Goal: Find specific page/section: Find specific page/section

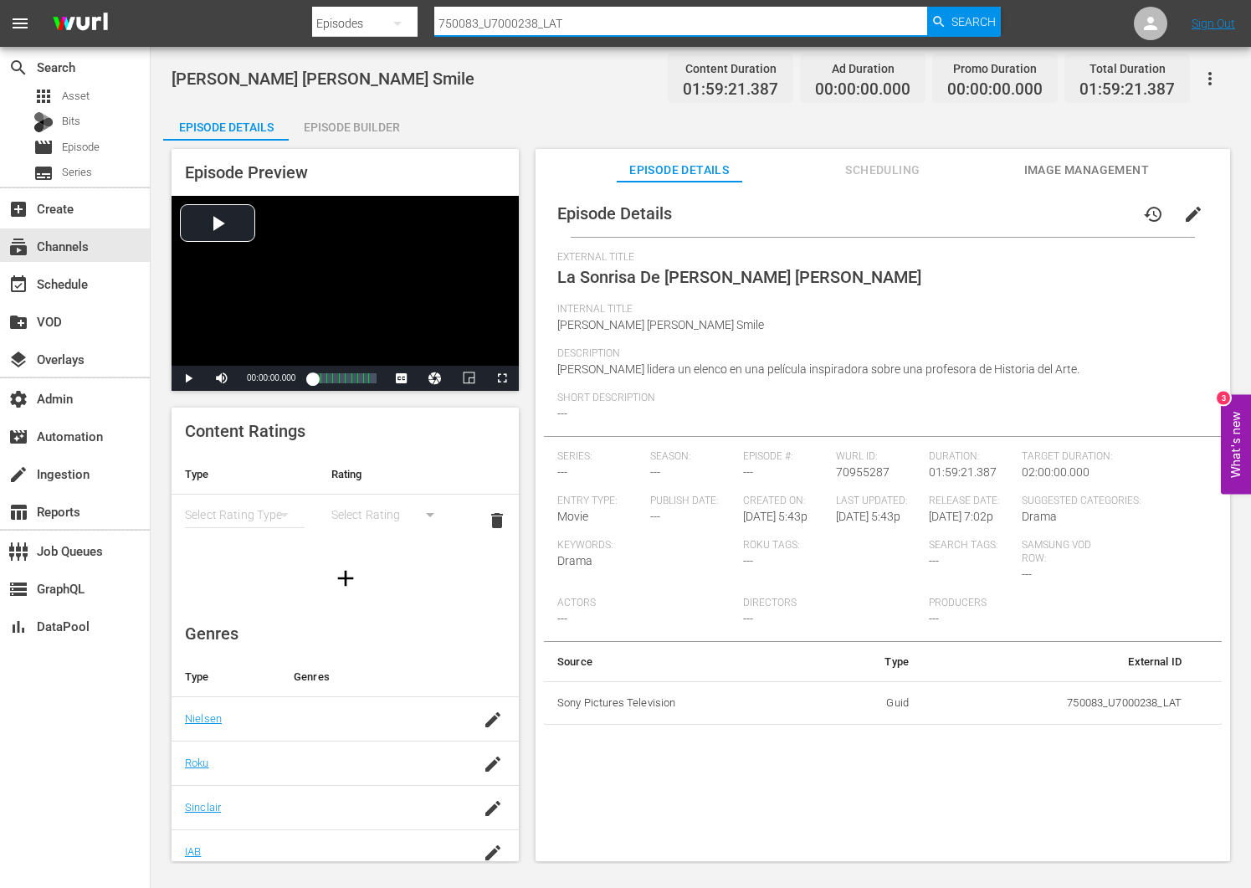
click at [615, 24] on input "750083_U7000238_LAT" at bounding box center [680, 23] width 492 height 40
paste input "U5000657B"
type input "U5000657B"
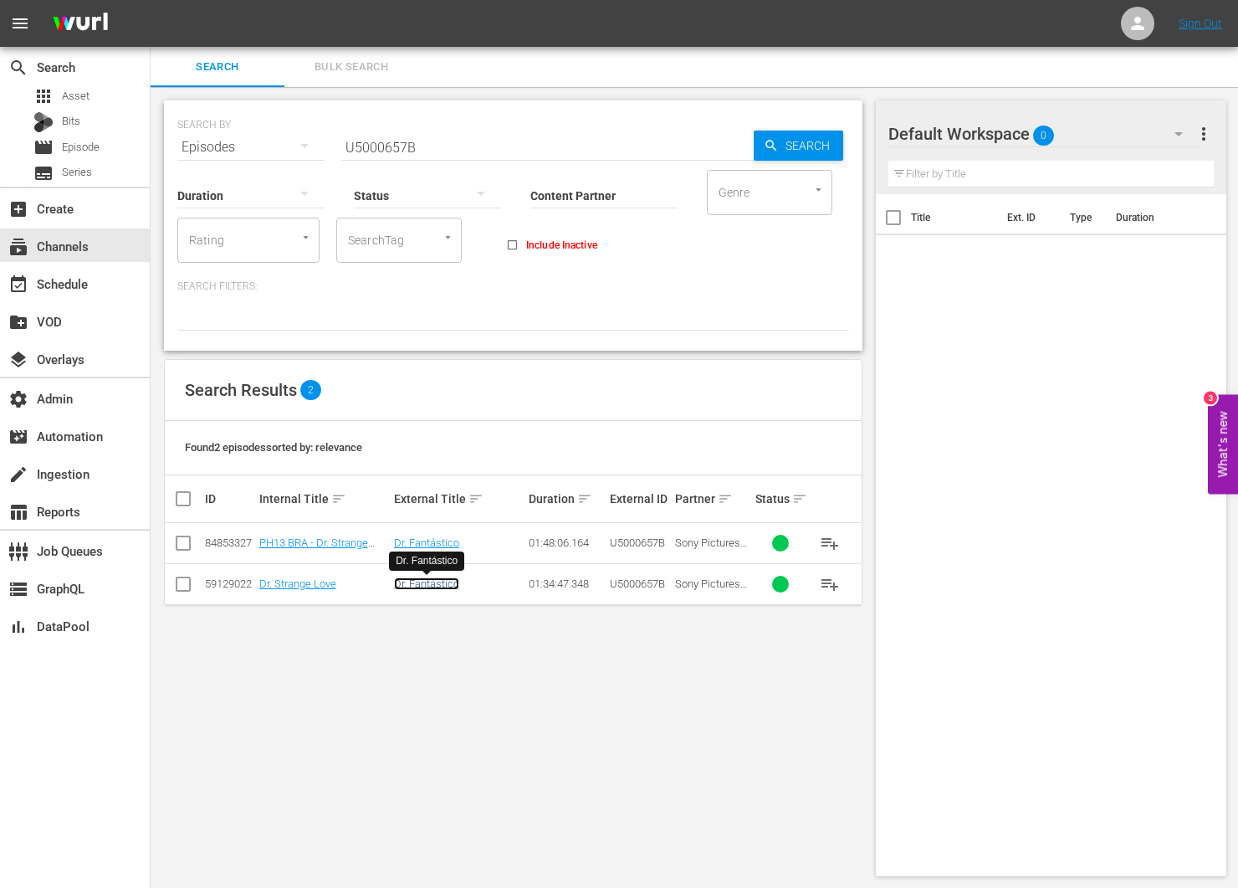
click at [445, 583] on link "Dr. Fantástico" at bounding box center [426, 583] width 65 height 13
click at [402, 541] on link "Dr. Fantástico" at bounding box center [426, 542] width 65 height 13
click at [433, 150] on input "U5000657B" at bounding box center [547, 147] width 412 height 40
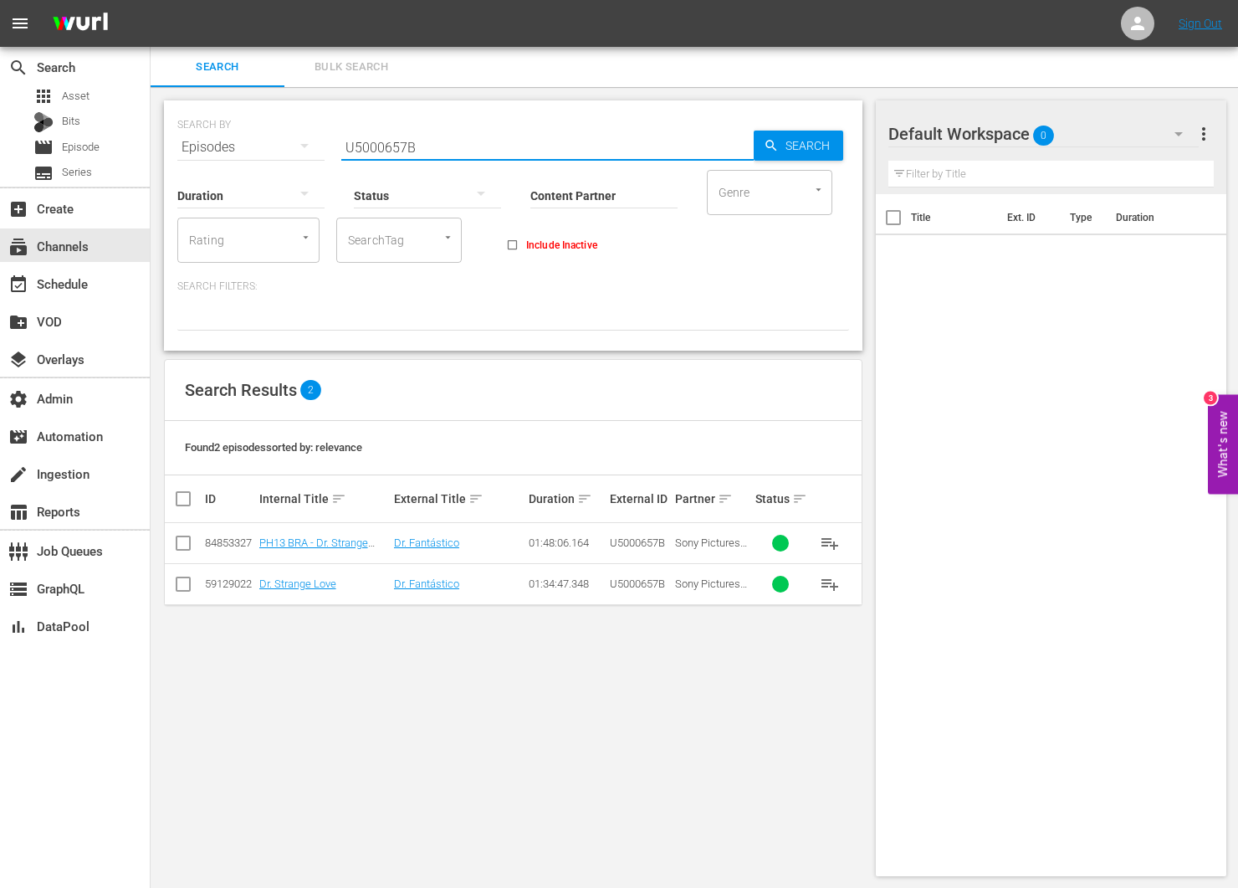
paste input "854537_U700380_BRA_A12"
type input "854537_U700380_BRA_A12"
click at [796, 141] on span "Search" at bounding box center [811, 146] width 64 height 30
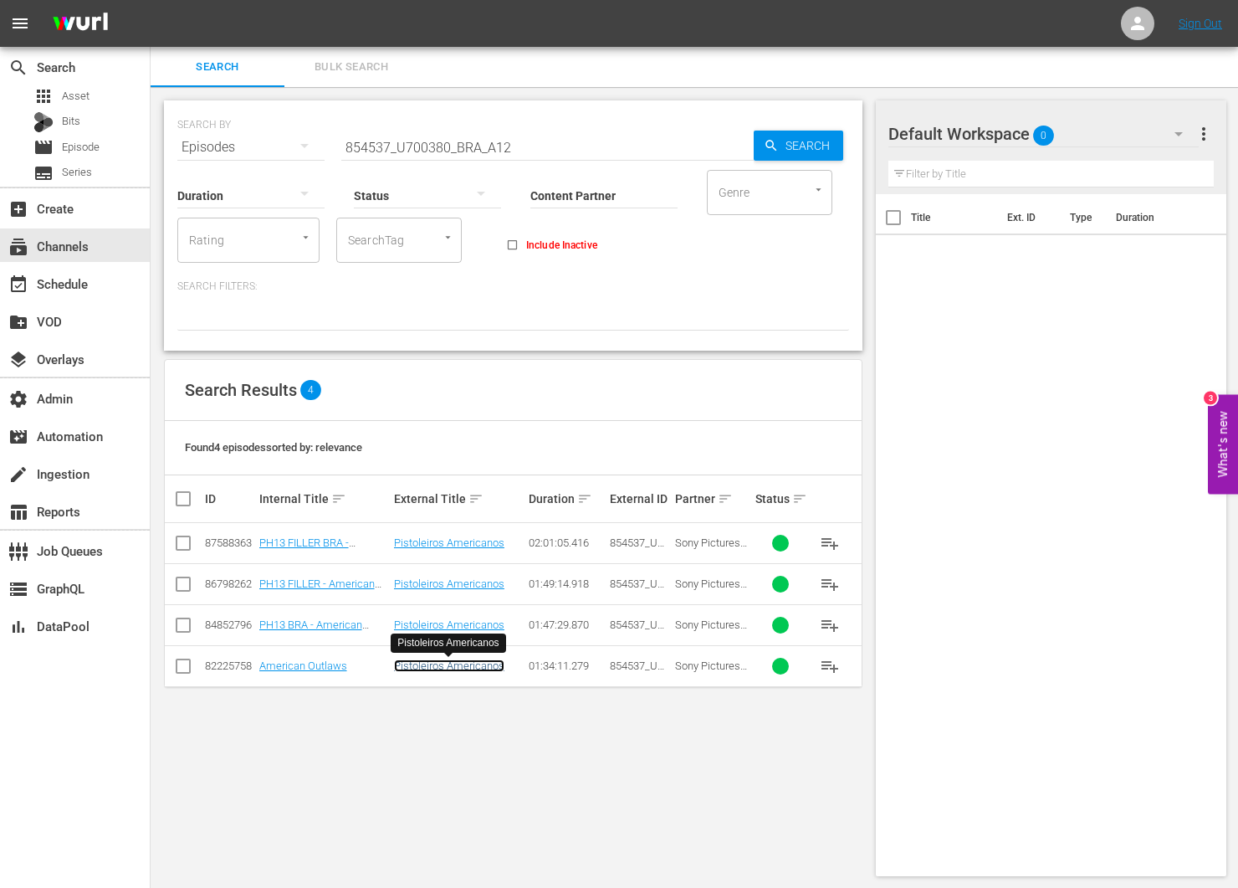
click at [422, 667] on link "Pistoleiros Americanos" at bounding box center [449, 665] width 110 height 13
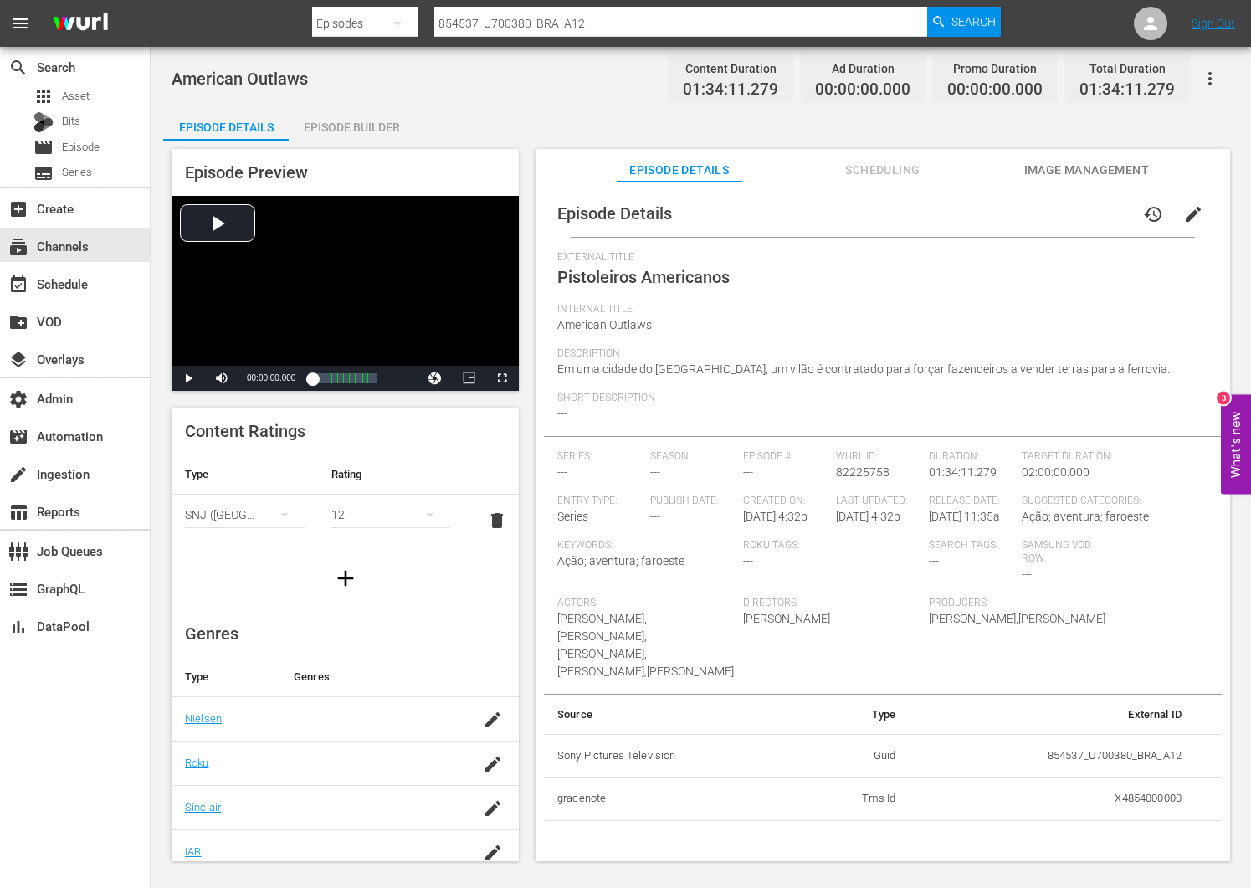
click at [562, 31] on input "854537_U700380_BRA_A12" at bounding box center [680, 23] width 492 height 40
type input "amc"
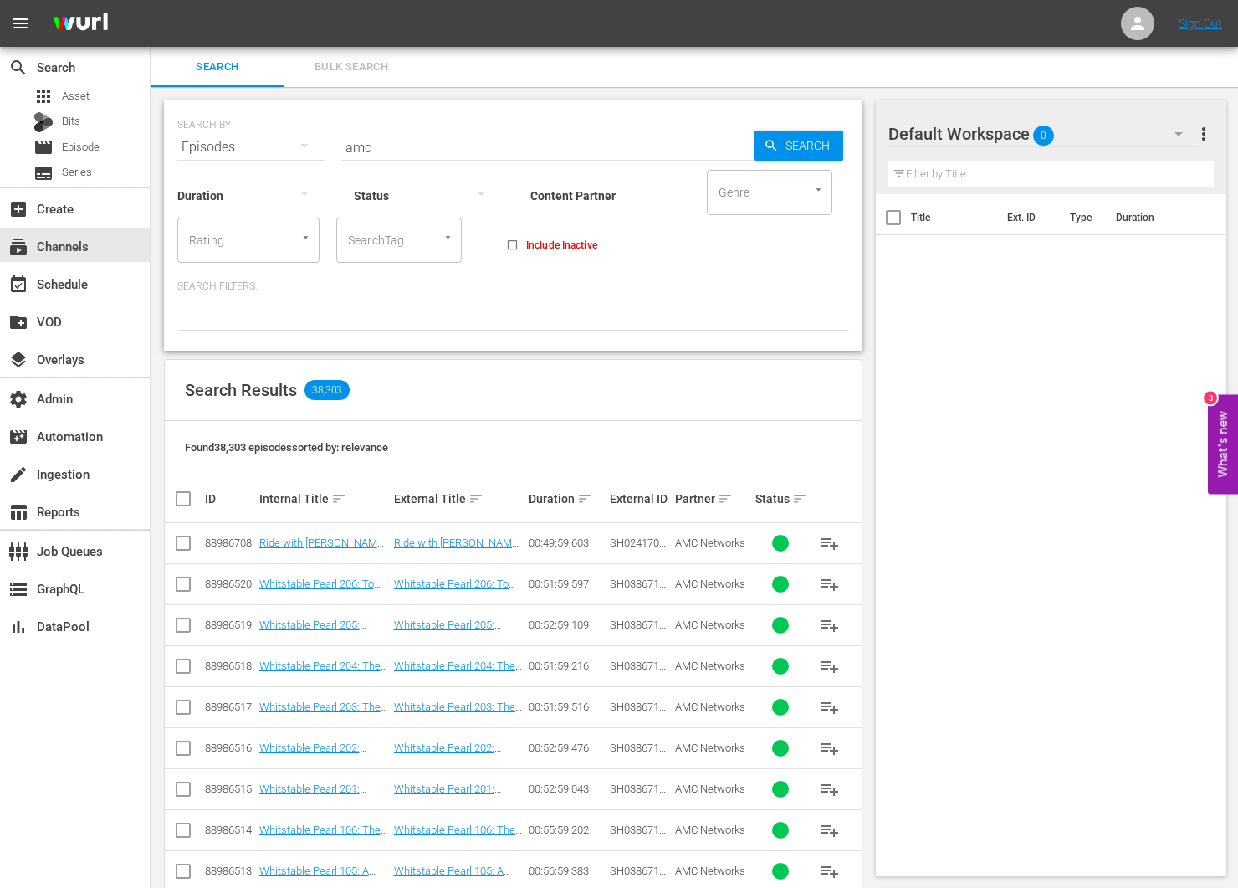
click at [301, 159] on div "Duration" at bounding box center [250, 185] width 147 height 60
click at [286, 149] on button "button" at bounding box center [304, 145] width 40 height 40
click at [219, 212] on div "Channels" at bounding box center [230, 205] width 67 height 27
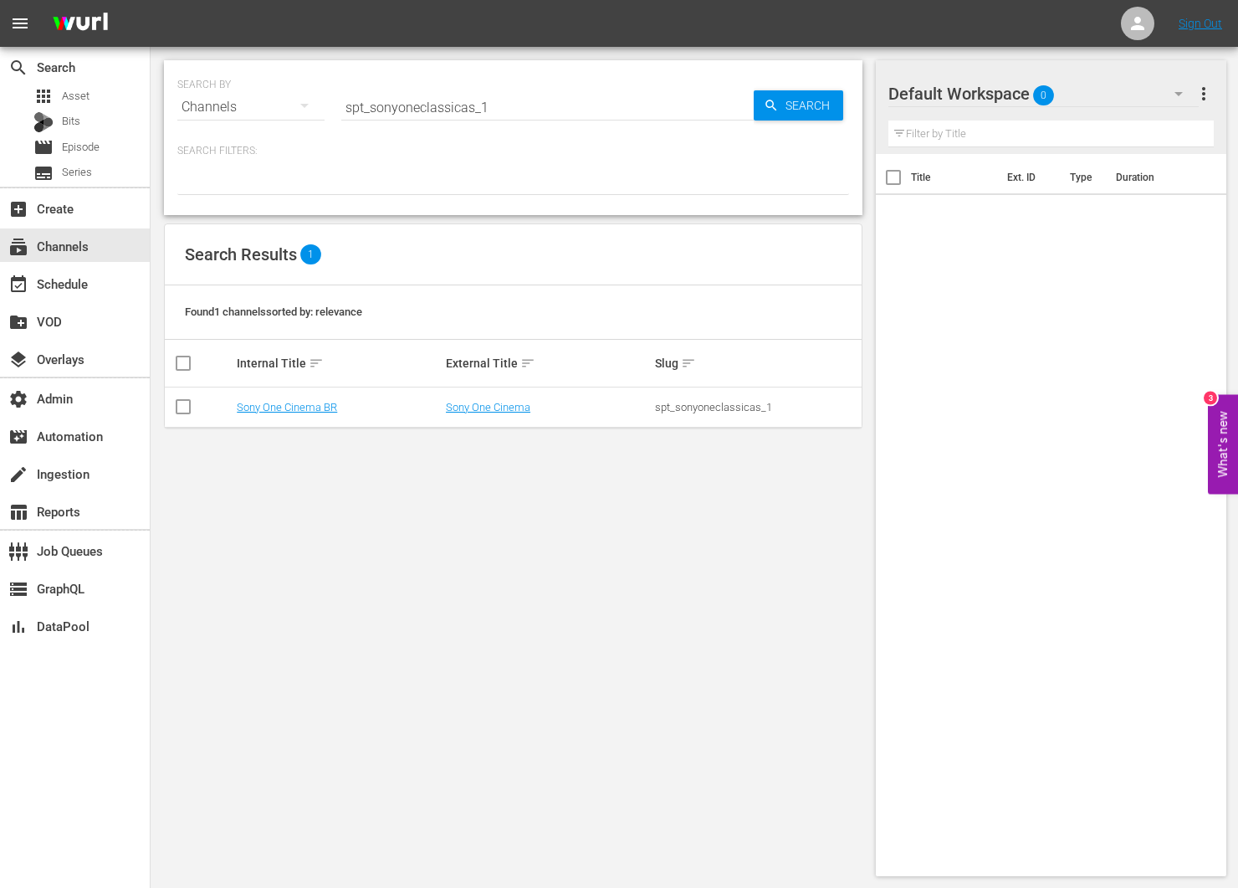
click at [575, 126] on input "spt_sonyoneclassicas_1" at bounding box center [547, 107] width 412 height 40
click at [569, 116] on input "spt_sonyoneclassicas_1" at bounding box center [547, 107] width 412 height 40
type input "amc"
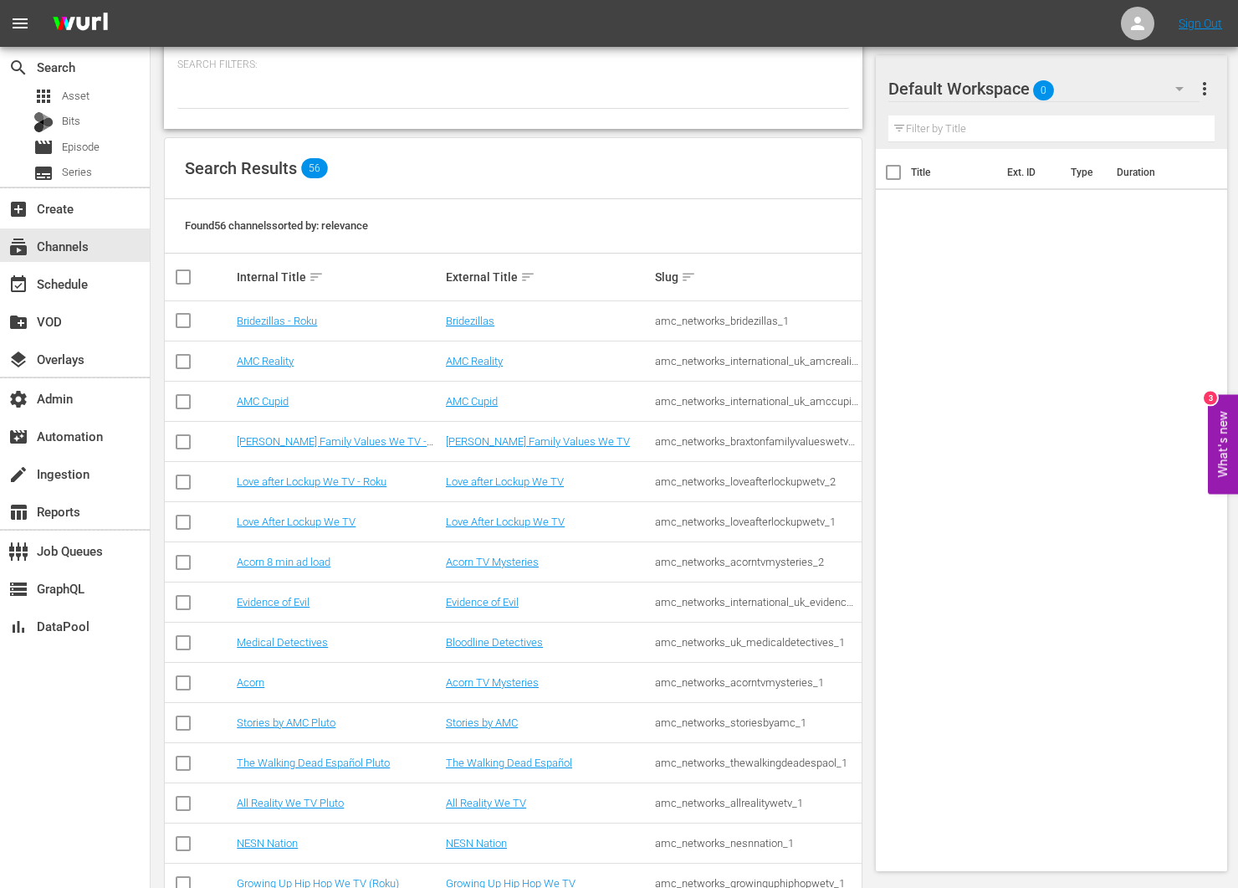
scroll to position [105, 0]
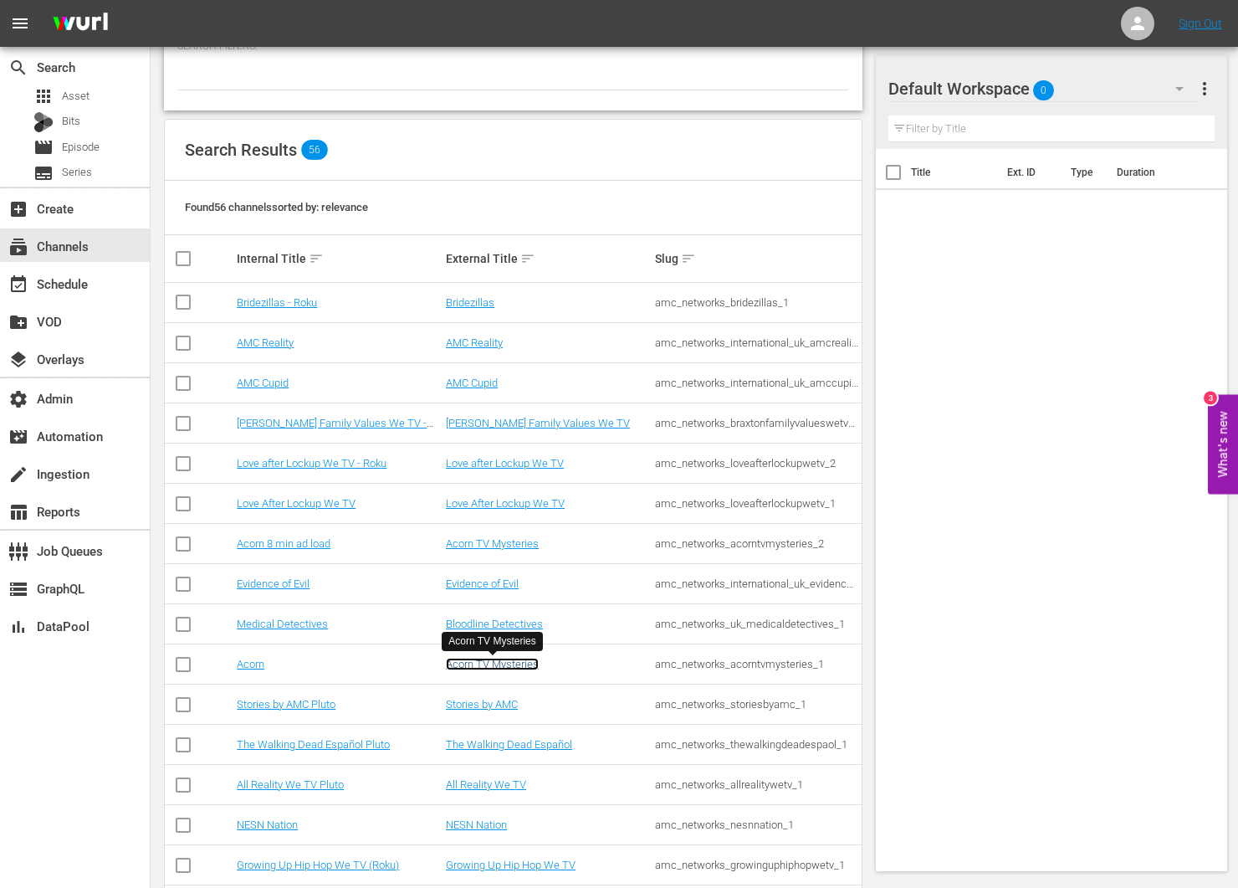
click at [508, 663] on link "Acorn TV Mysteries" at bounding box center [492, 664] width 93 height 13
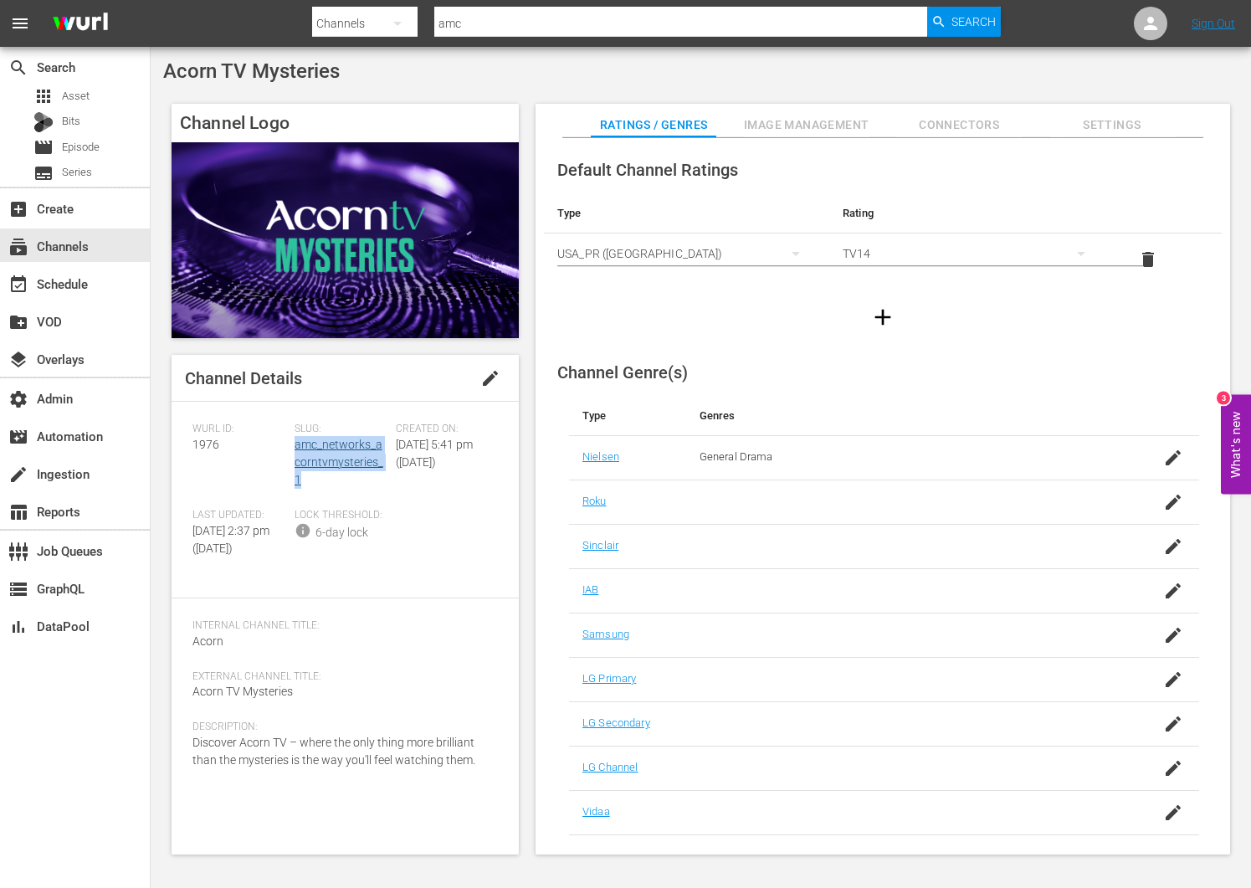
drag, startPoint x: 383, startPoint y: 466, endPoint x: 294, endPoint y: 450, distance: 90.1
click at [294, 450] on div "Slug: amc_networks_acorntvmysteries_1" at bounding box center [345, 465] width 102 height 86
copy link "amc_networks_acorntvmysteries_1"
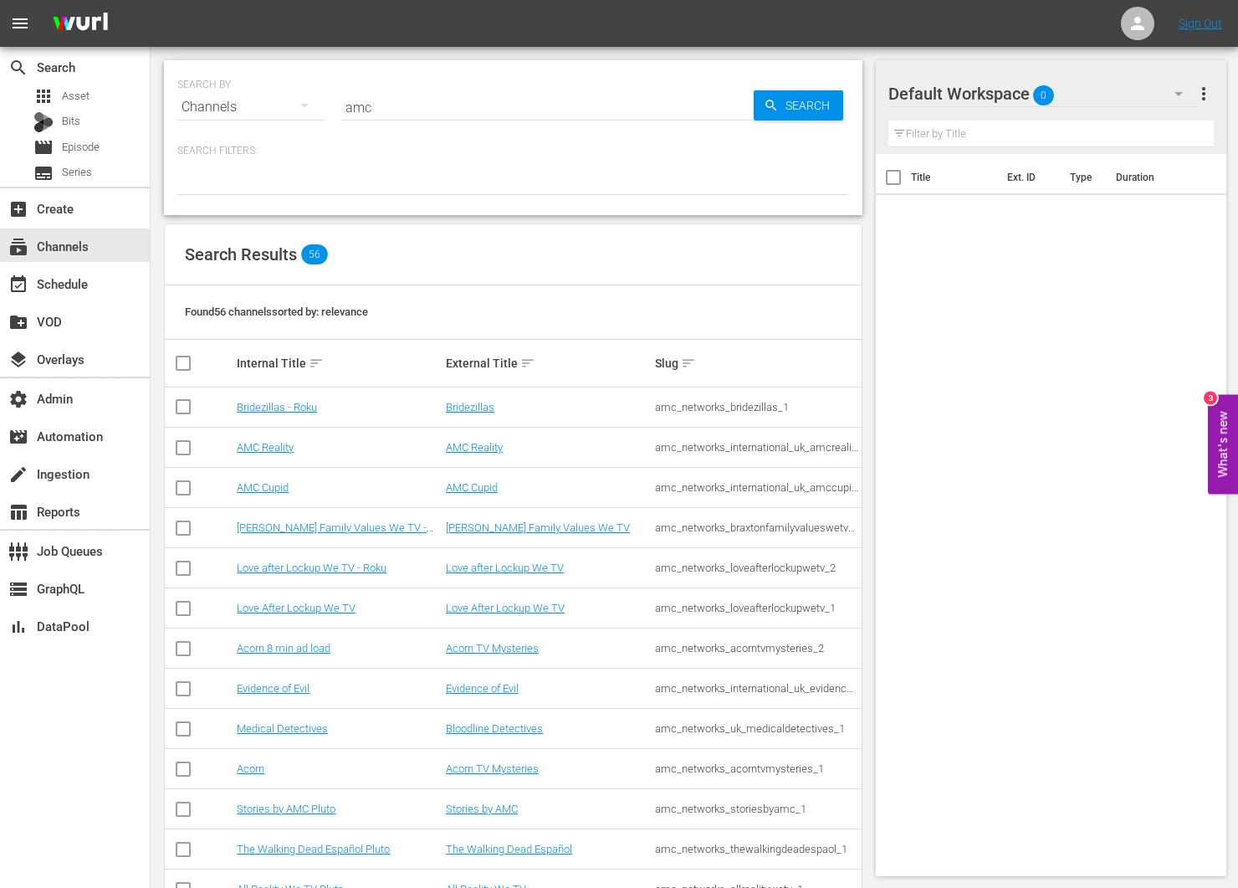
click at [407, 103] on input "amc" at bounding box center [547, 107] width 412 height 40
type input "sony"
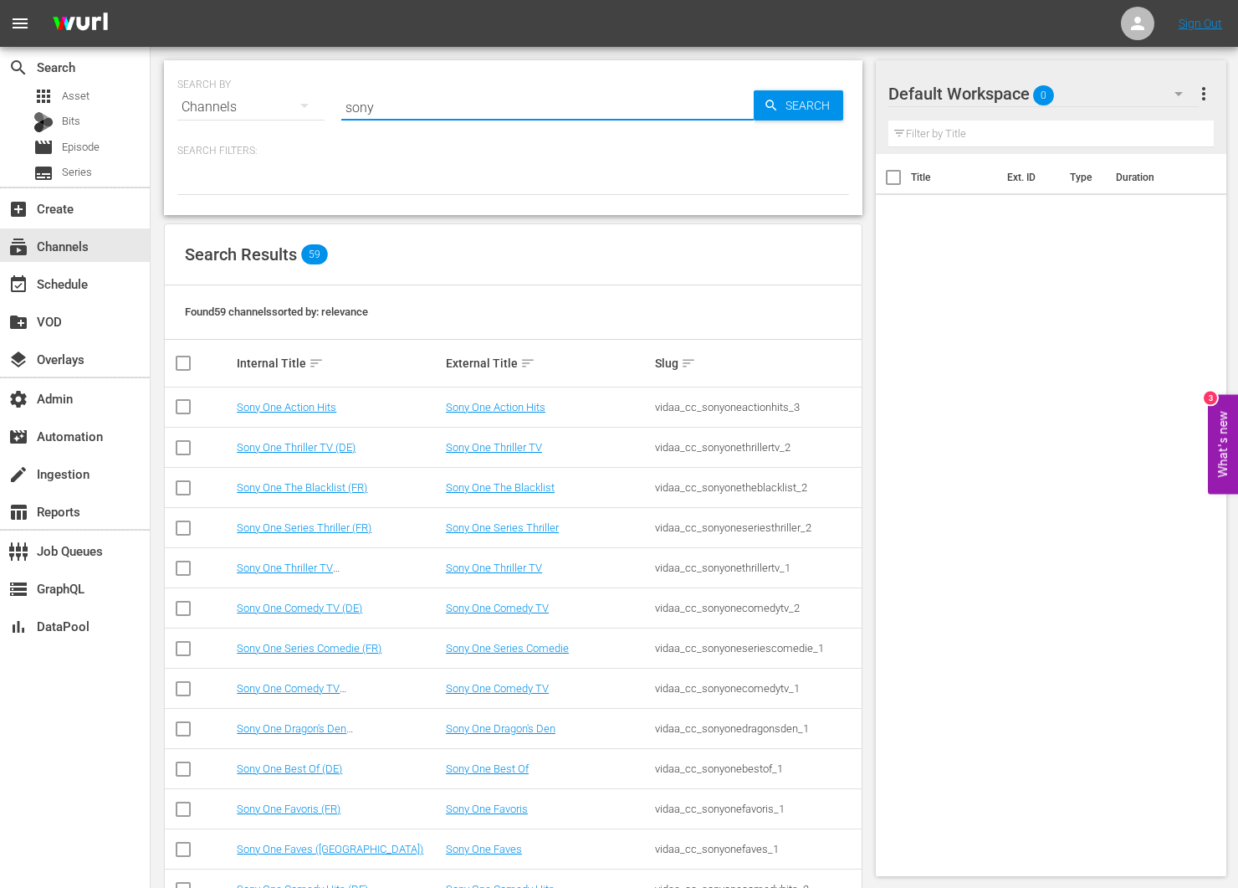
click at [439, 110] on input "sony" at bounding box center [547, 107] width 412 height 40
click at [440, 110] on input "sony" at bounding box center [547, 107] width 412 height 40
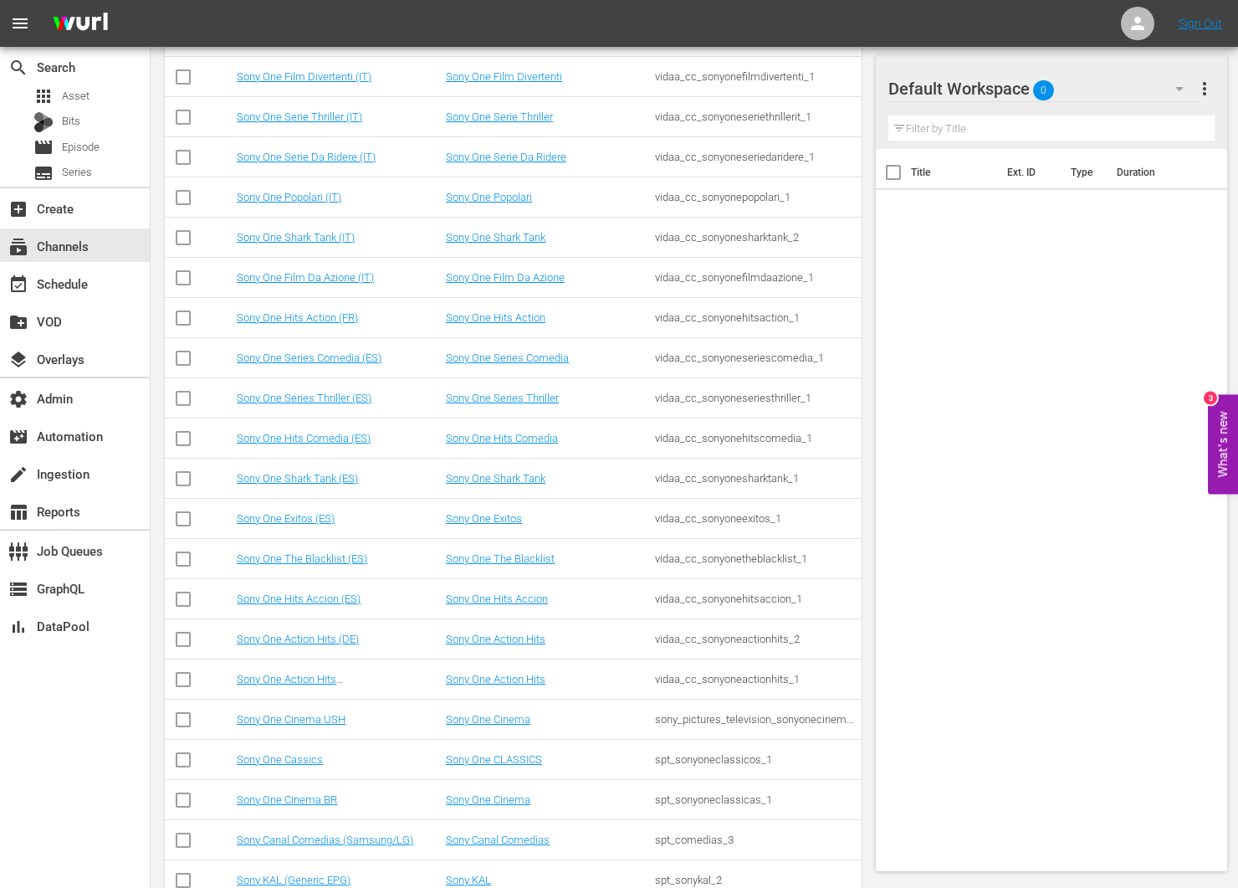
scroll to position [1177, 0]
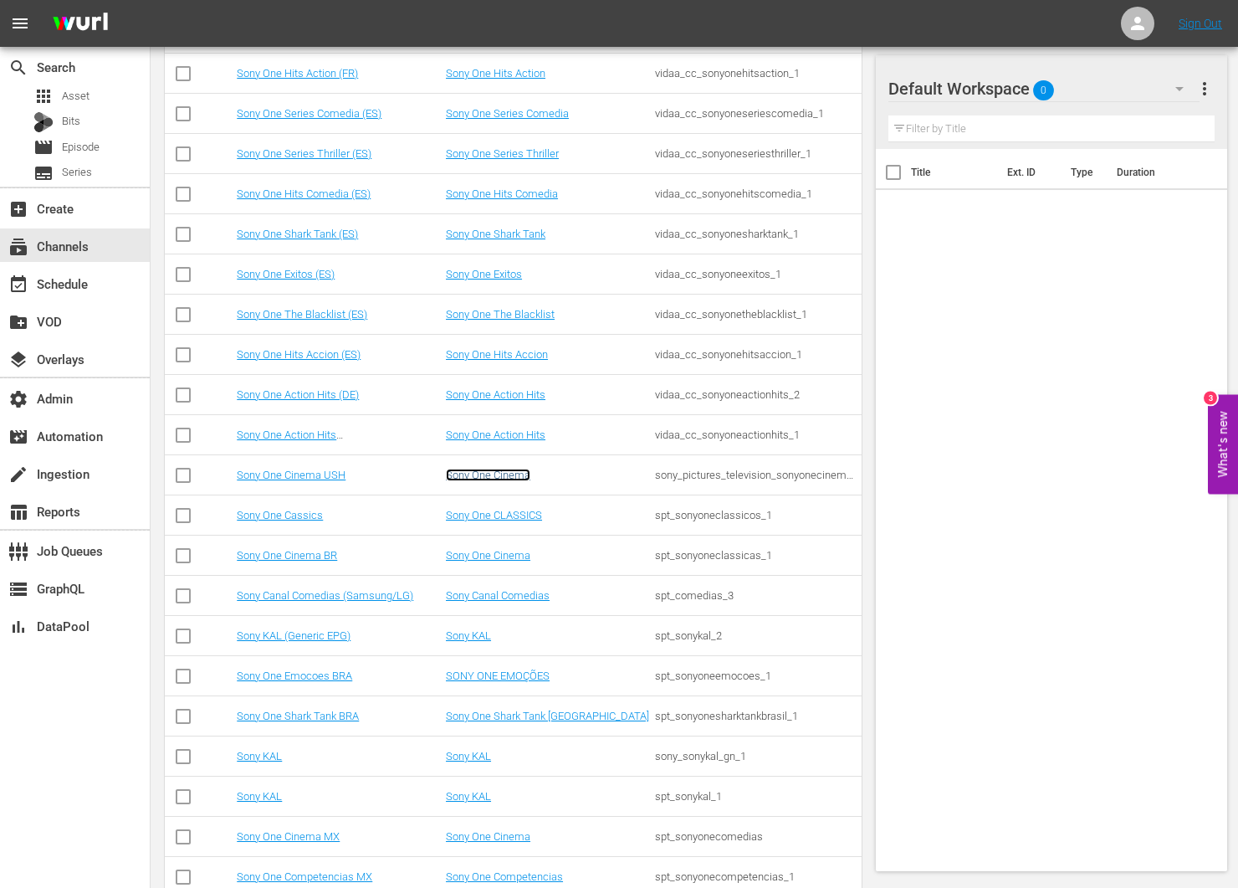
click at [499, 474] on link "Sony One Cinema" at bounding box center [488, 475] width 84 height 13
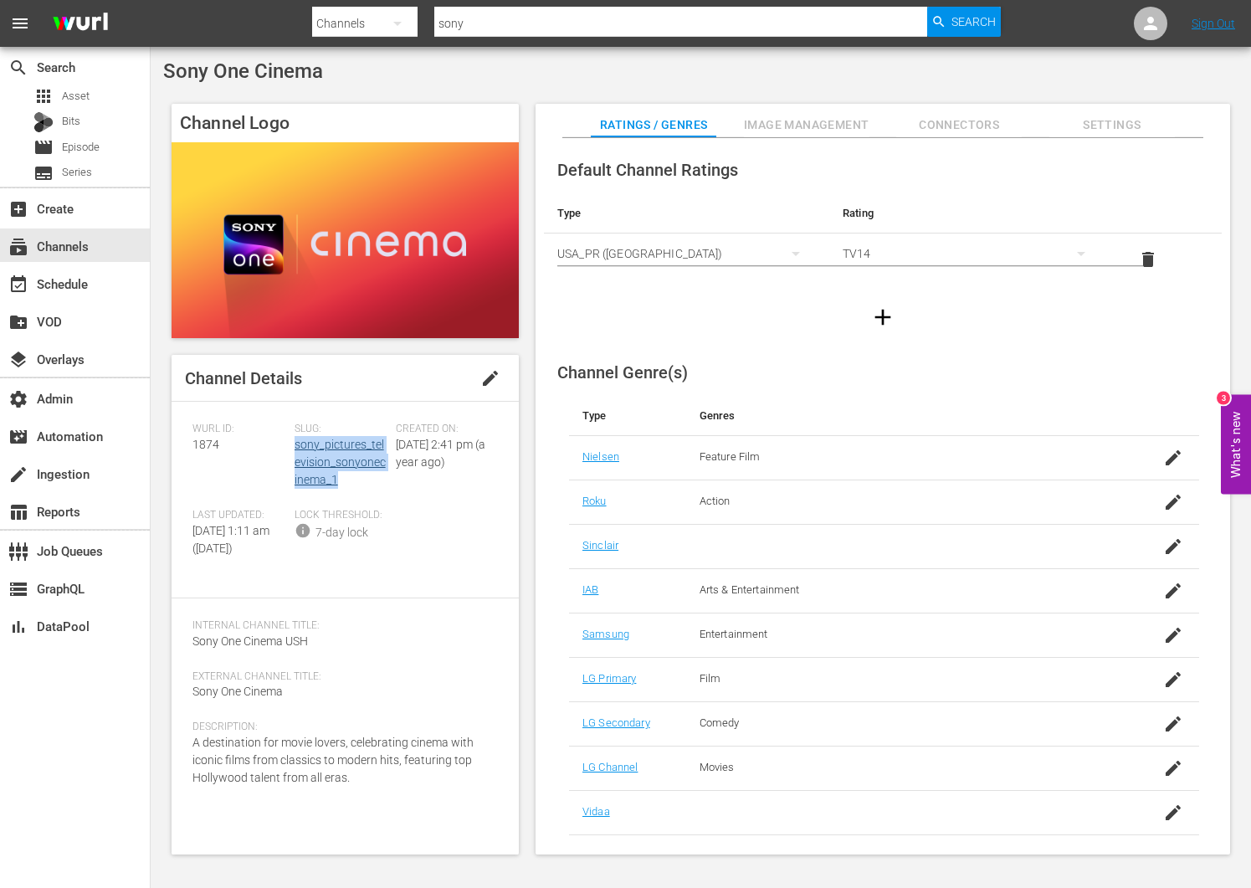
drag, startPoint x: 318, startPoint y: 459, endPoint x: 295, endPoint y: 440, distance: 29.7
click at [294, 441] on div "Slug: sony_pictures_television_sonyonecinema_1" at bounding box center [345, 465] width 102 height 86
copy link "sony_pictures_television_sonyonecinema_1"
